Goal: Navigation & Orientation: Find specific page/section

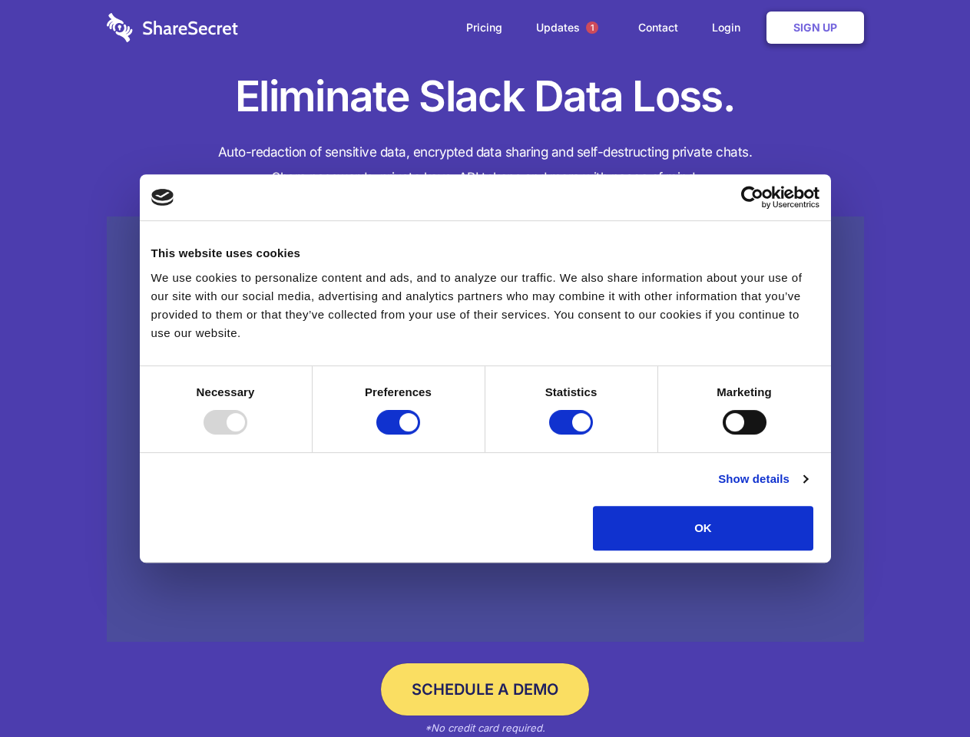
click at [247, 435] on div at bounding box center [226, 422] width 44 height 25
click at [420, 435] on input "Preferences" at bounding box center [398, 422] width 44 height 25
checkbox input "false"
click at [573, 435] on input "Statistics" at bounding box center [571, 422] width 44 height 25
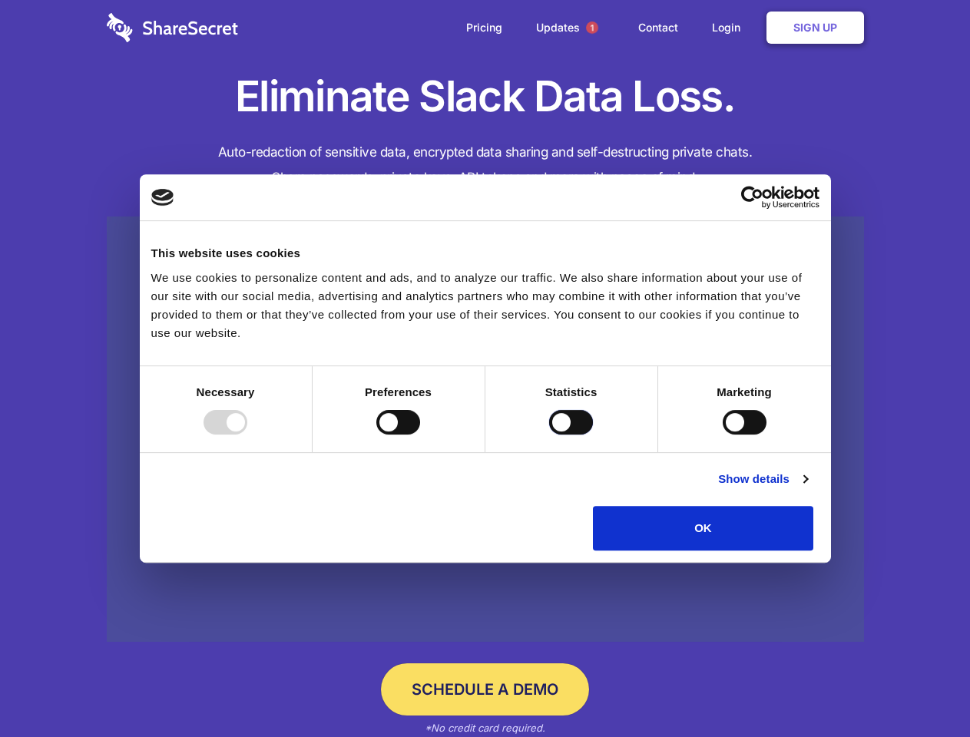
checkbox input "false"
click at [723, 435] on input "Marketing" at bounding box center [745, 422] width 44 height 25
checkbox input "true"
click at [807, 488] on link "Show details" at bounding box center [762, 479] width 89 height 18
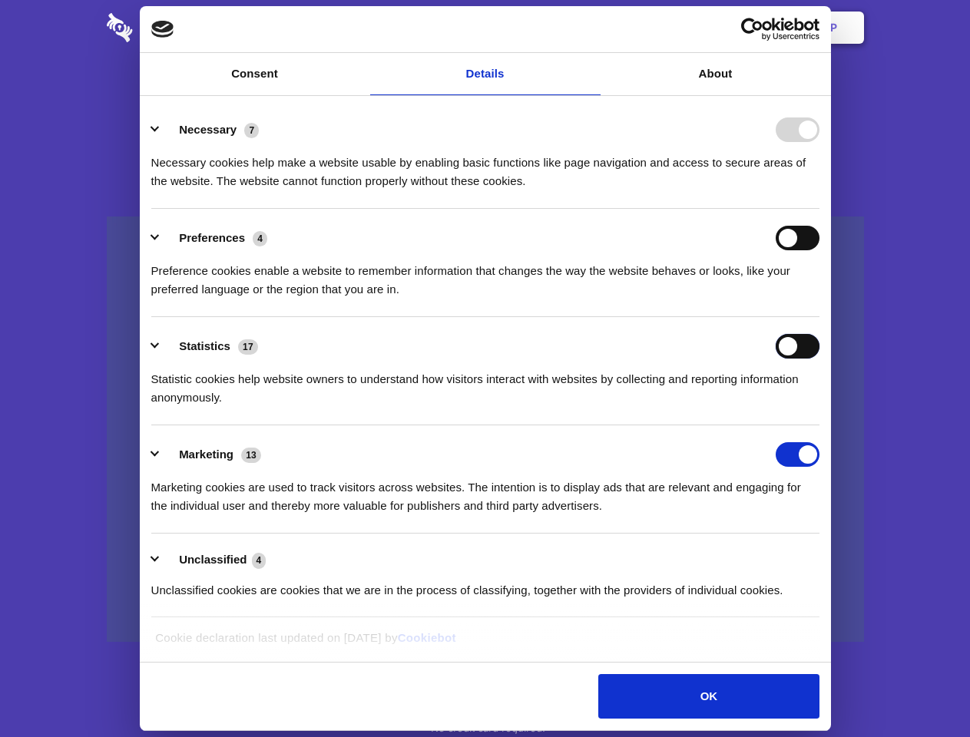
click at [819, 407] on div "Statistics 17 Statistic cookies help website owners to understand how visitors …" at bounding box center [485, 370] width 668 height 73
click at [591, 28] on span "1" at bounding box center [592, 28] width 12 height 12
